Goal: Download file/media

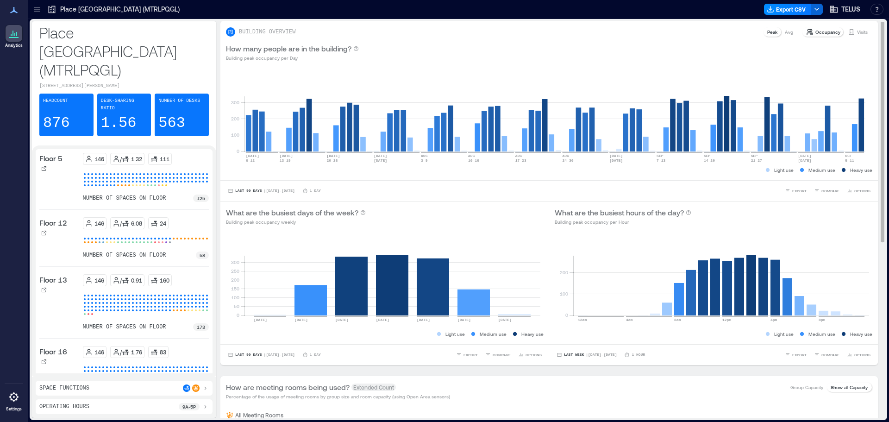
click at [45, 166] on icon at bounding box center [44, 169] width 6 height 6
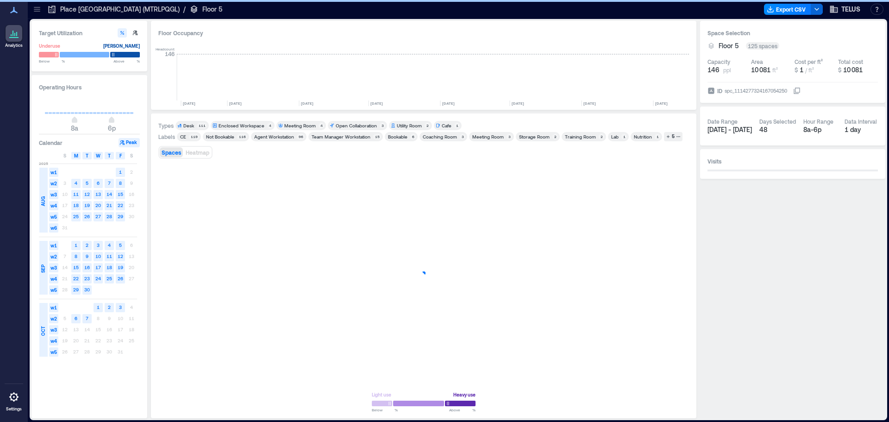
scroll to position [0, 1389]
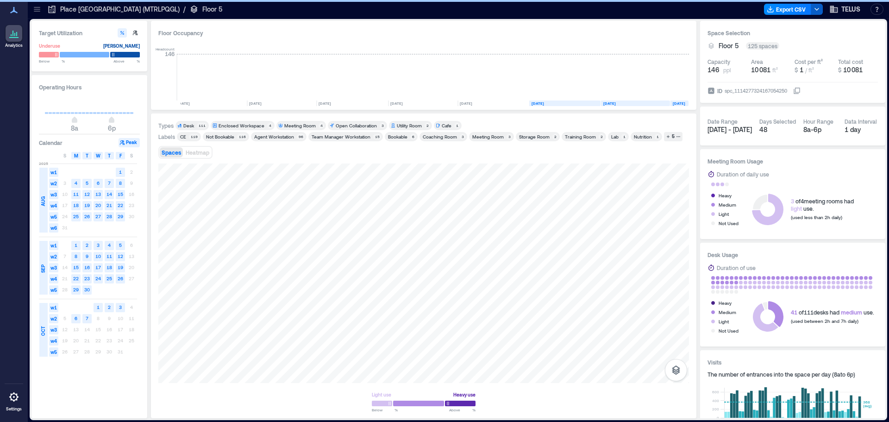
click at [815, 11] on icon "button" at bounding box center [816, 9] width 7 height 7
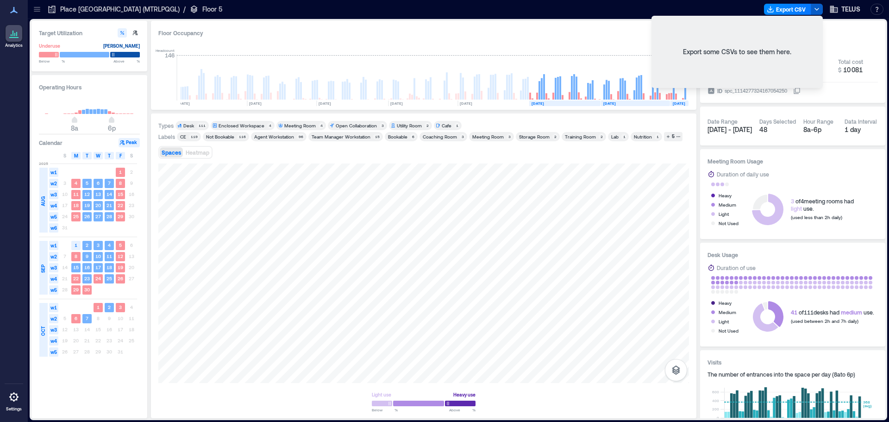
click at [820, 7] on icon "button" at bounding box center [816, 9] width 7 height 7
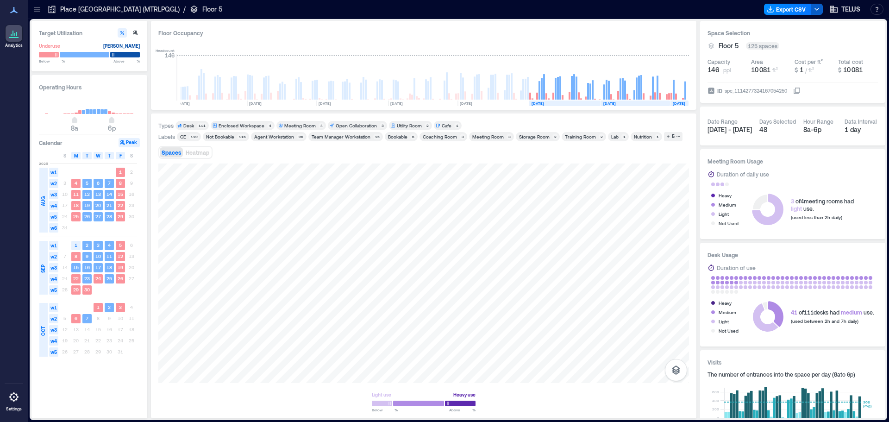
click at [819, 7] on icon "button" at bounding box center [816, 9] width 7 height 7
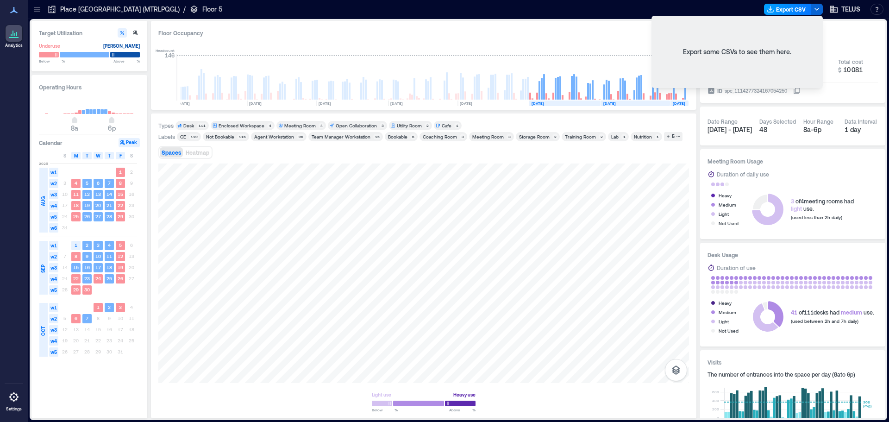
click at [802, 7] on button "Export CSV" at bounding box center [787, 9] width 47 height 11
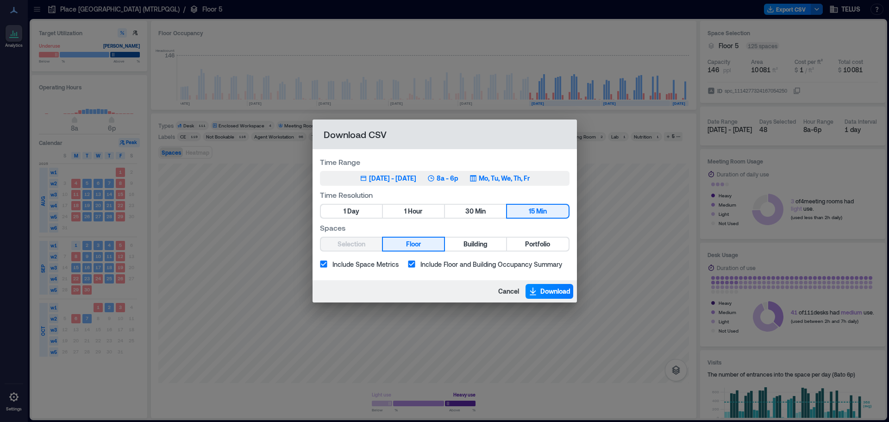
click at [396, 180] on div "[DATE] - [DATE]" at bounding box center [392, 178] width 47 height 9
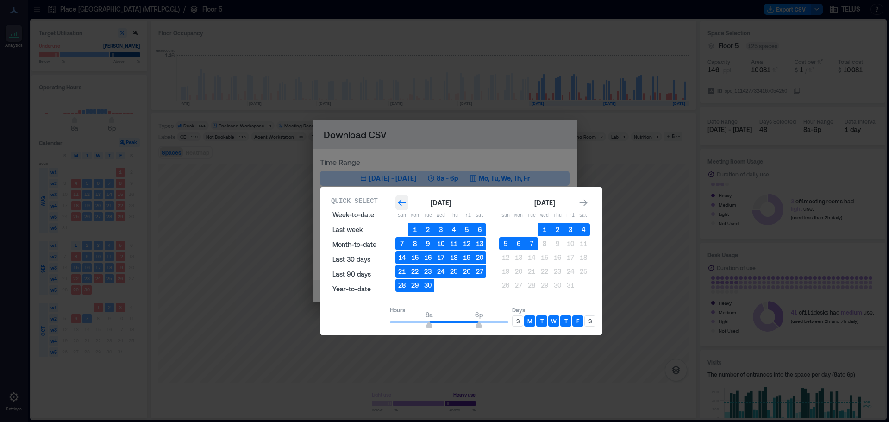
click at [397, 203] on icon "Go to previous month" at bounding box center [401, 202] width 9 height 9
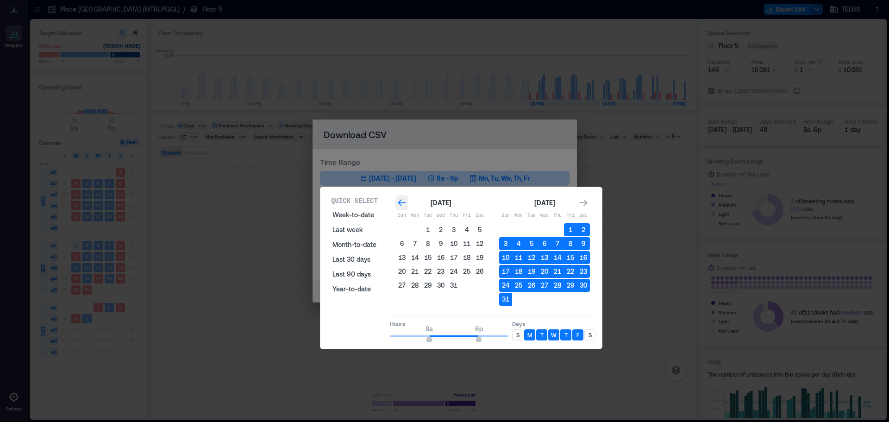
click at [397, 203] on icon "Go to previous month" at bounding box center [401, 202] width 9 height 9
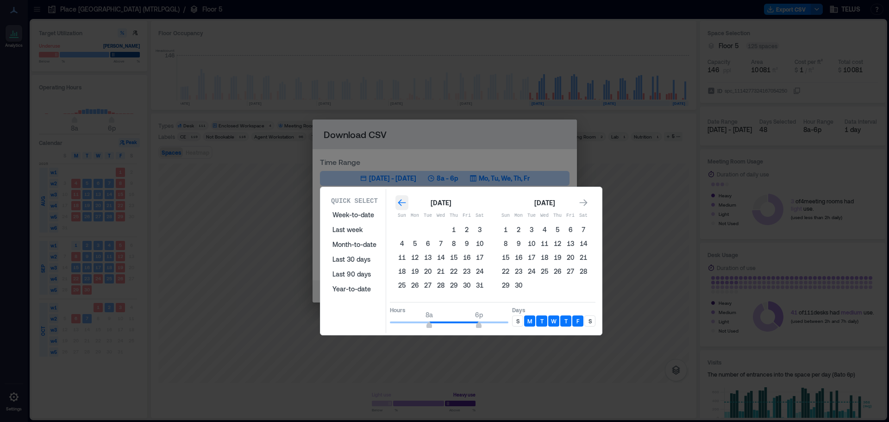
click at [397, 203] on icon "Go to previous month" at bounding box center [401, 202] width 9 height 9
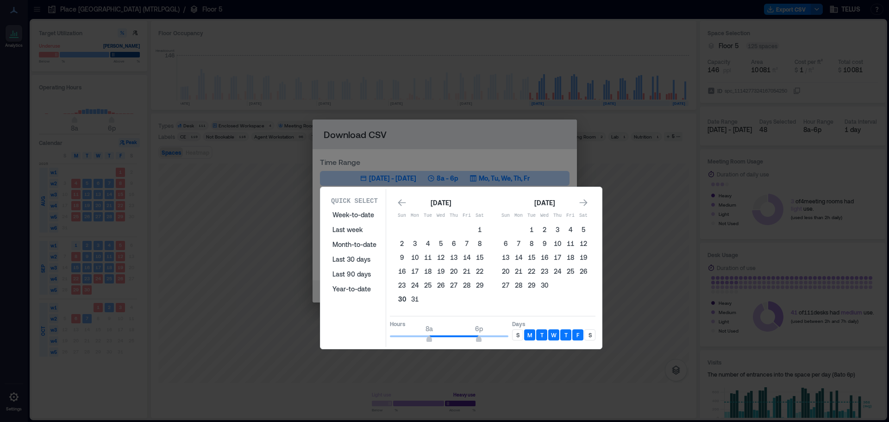
click at [401, 295] on button "30" at bounding box center [401, 298] width 13 height 13
click at [585, 205] on icon "Go to next month" at bounding box center [583, 202] width 8 height 7
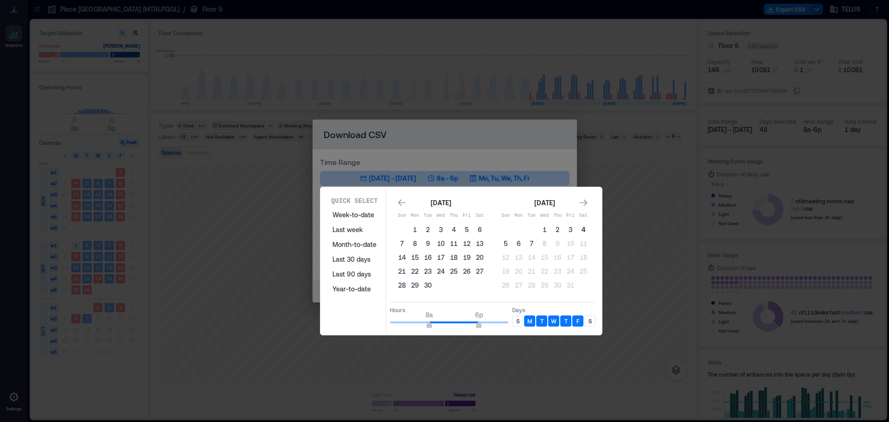
click at [582, 231] on button "4" at bounding box center [583, 229] width 13 height 13
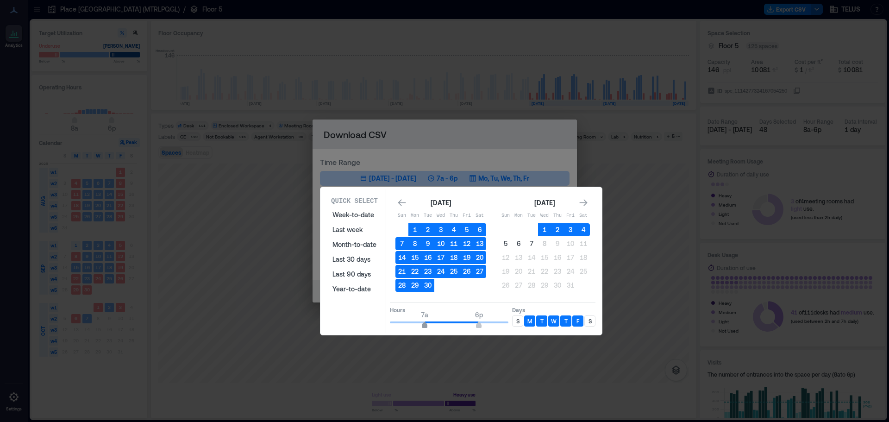
type input "*"
drag, startPoint x: 428, startPoint y: 326, endPoint x: 418, endPoint y: 326, distance: 9.7
click at [418, 326] on span "6a" at bounding box center [420, 326] width 6 height 4
type input "**"
drag, startPoint x: 478, startPoint y: 322, endPoint x: 499, endPoint y: 322, distance: 21.3
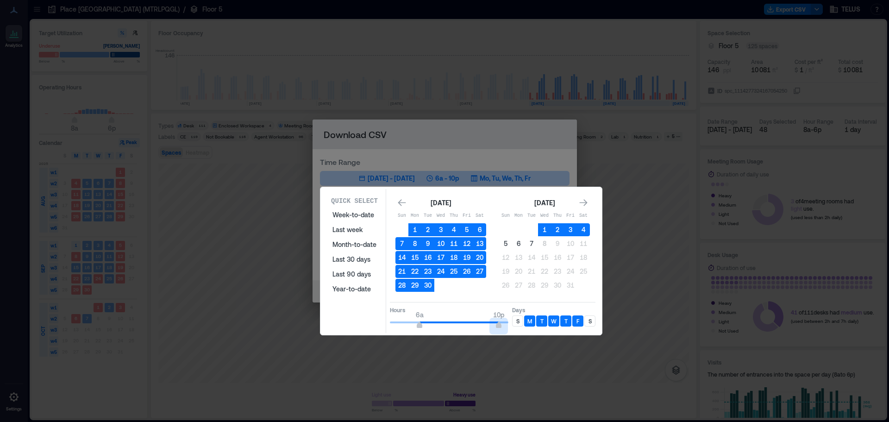
click at [499, 322] on span "6a 10p" at bounding box center [449, 322] width 118 height 14
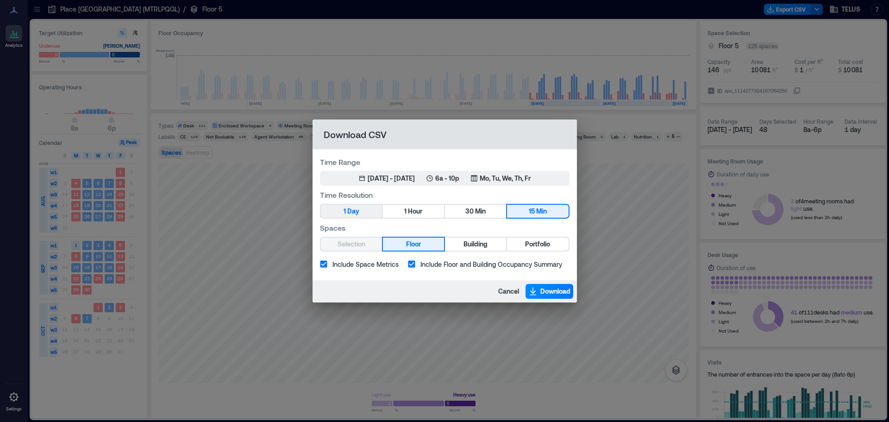
click at [363, 213] on button "1 Day" at bounding box center [351, 211] width 61 height 13
drag, startPoint x: 561, startPoint y: 290, endPoint x: 564, endPoint y: 316, distance: 26.1
click at [564, 316] on div "Download CSV Time Range Mar 30, 2025 - [DATE] 6a - 10p Mo, Tu, We, Th, Fr Time …" at bounding box center [444, 211] width 889 height 422
click at [561, 291] on span "Download" at bounding box center [555, 290] width 30 height 9
